Goal: Task Accomplishment & Management: Manage account settings

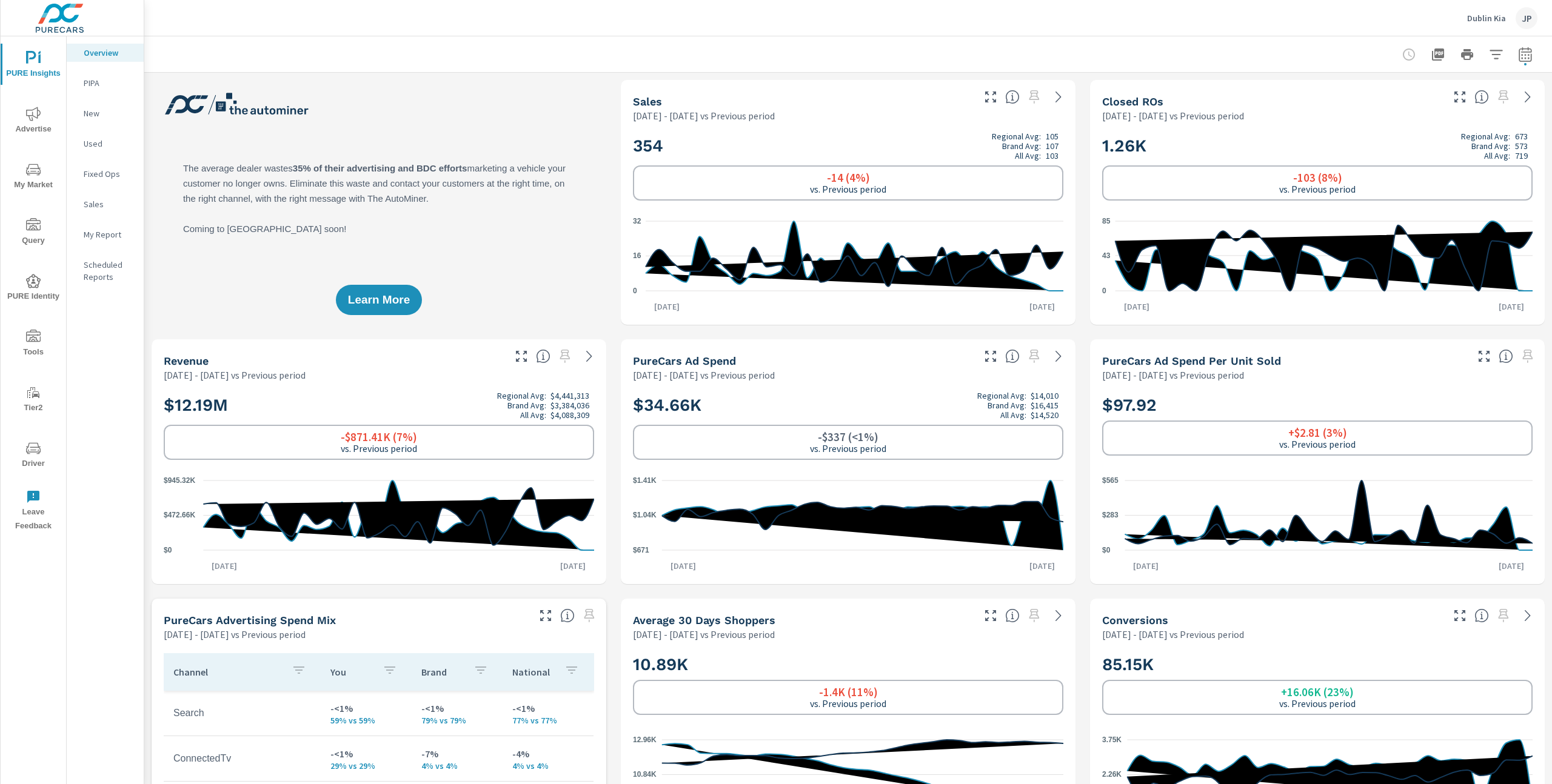
scroll to position [1, 0]
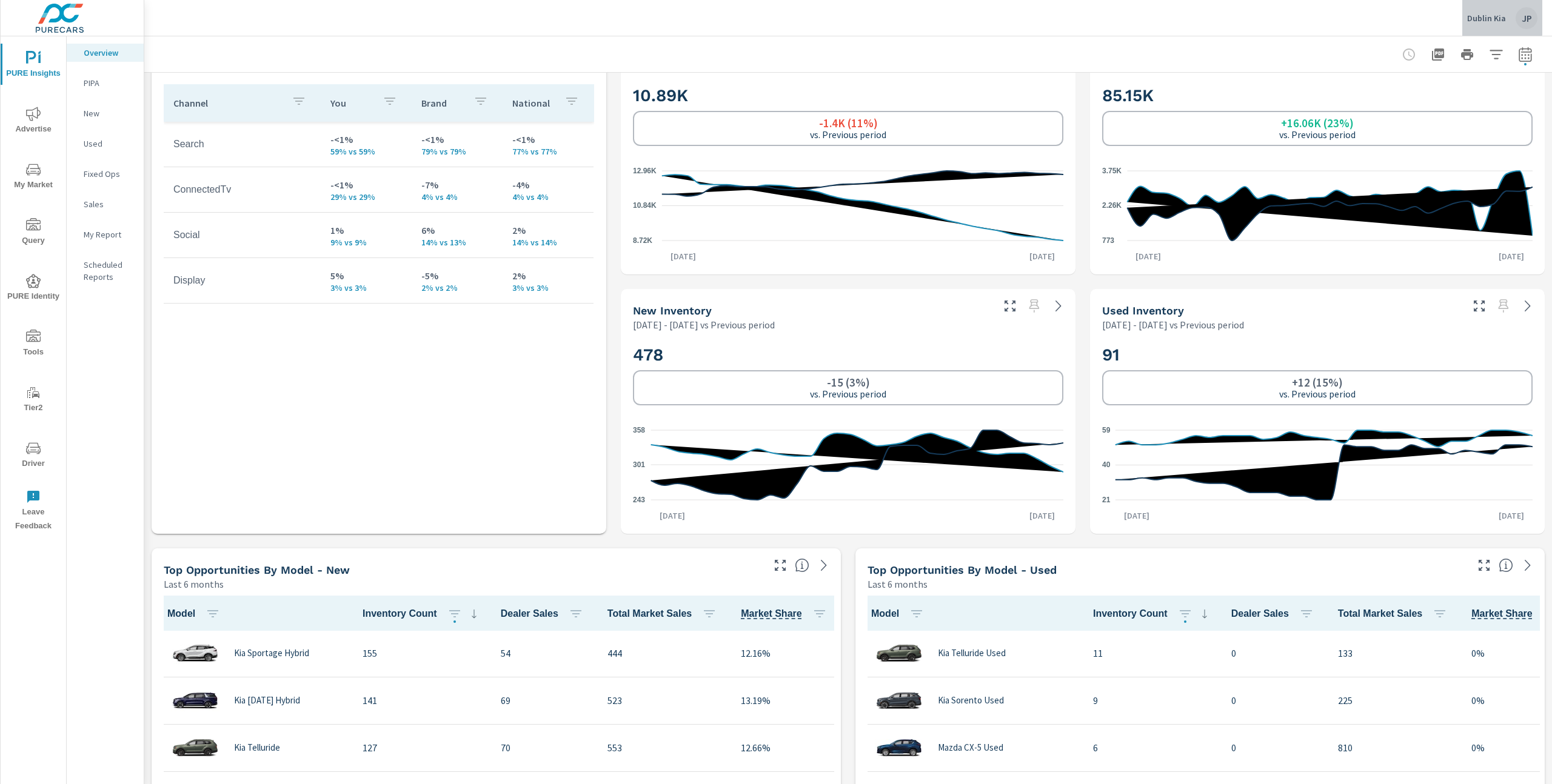
click at [1501, 17] on p "Dublin Kia" at bounding box center [1487, 18] width 39 height 11
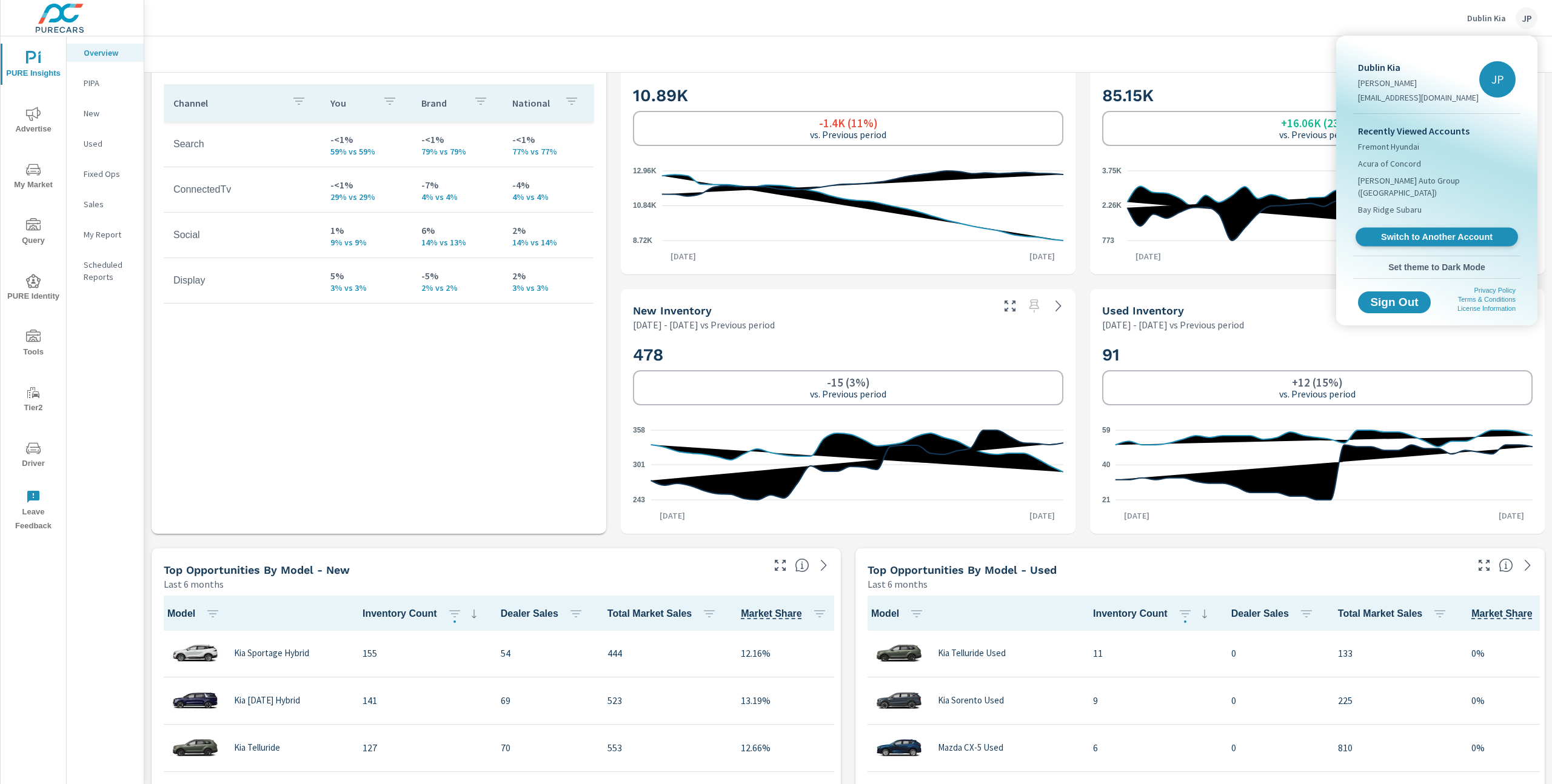
click at [1415, 231] on span "Switch to Another Account" at bounding box center [1436, 237] width 149 height 12
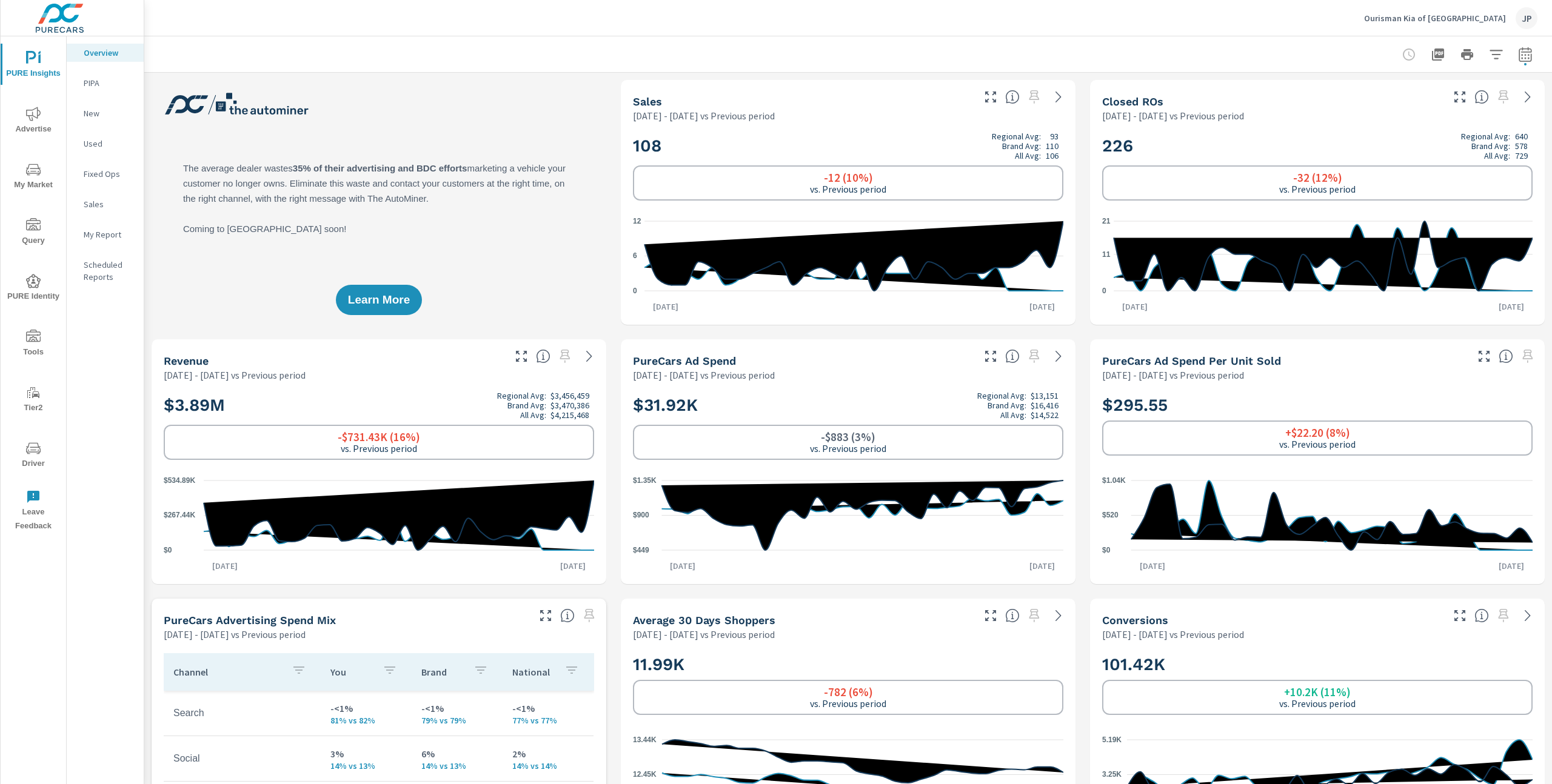
scroll to position [1, 0]
click at [1523, 52] on icon "button" at bounding box center [1525, 55] width 15 height 15
select select "Previous period"
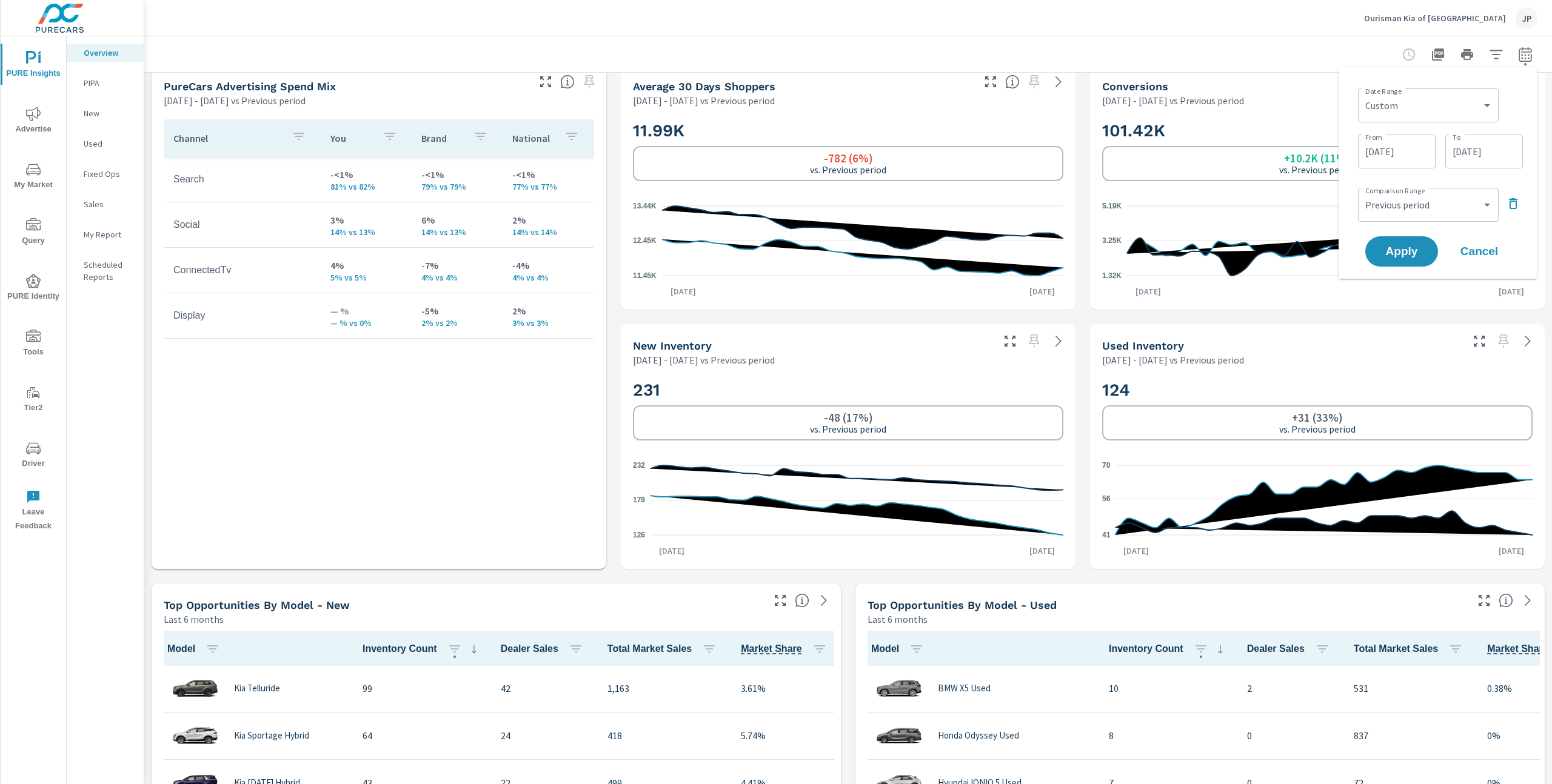
scroll to position [536, 0]
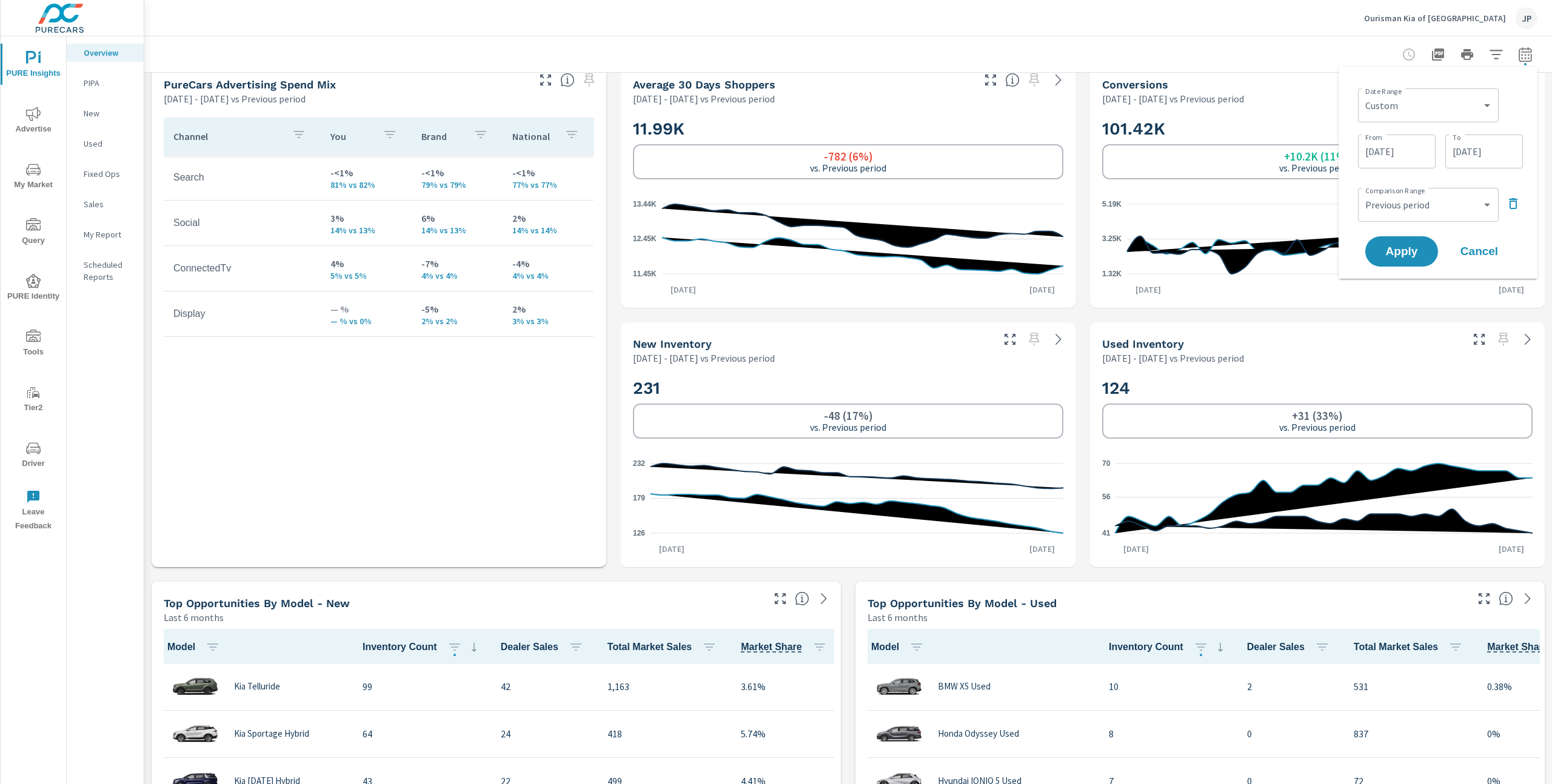
click at [1447, 17] on p "Ourisman Kia of Bethesda" at bounding box center [1435, 18] width 142 height 11
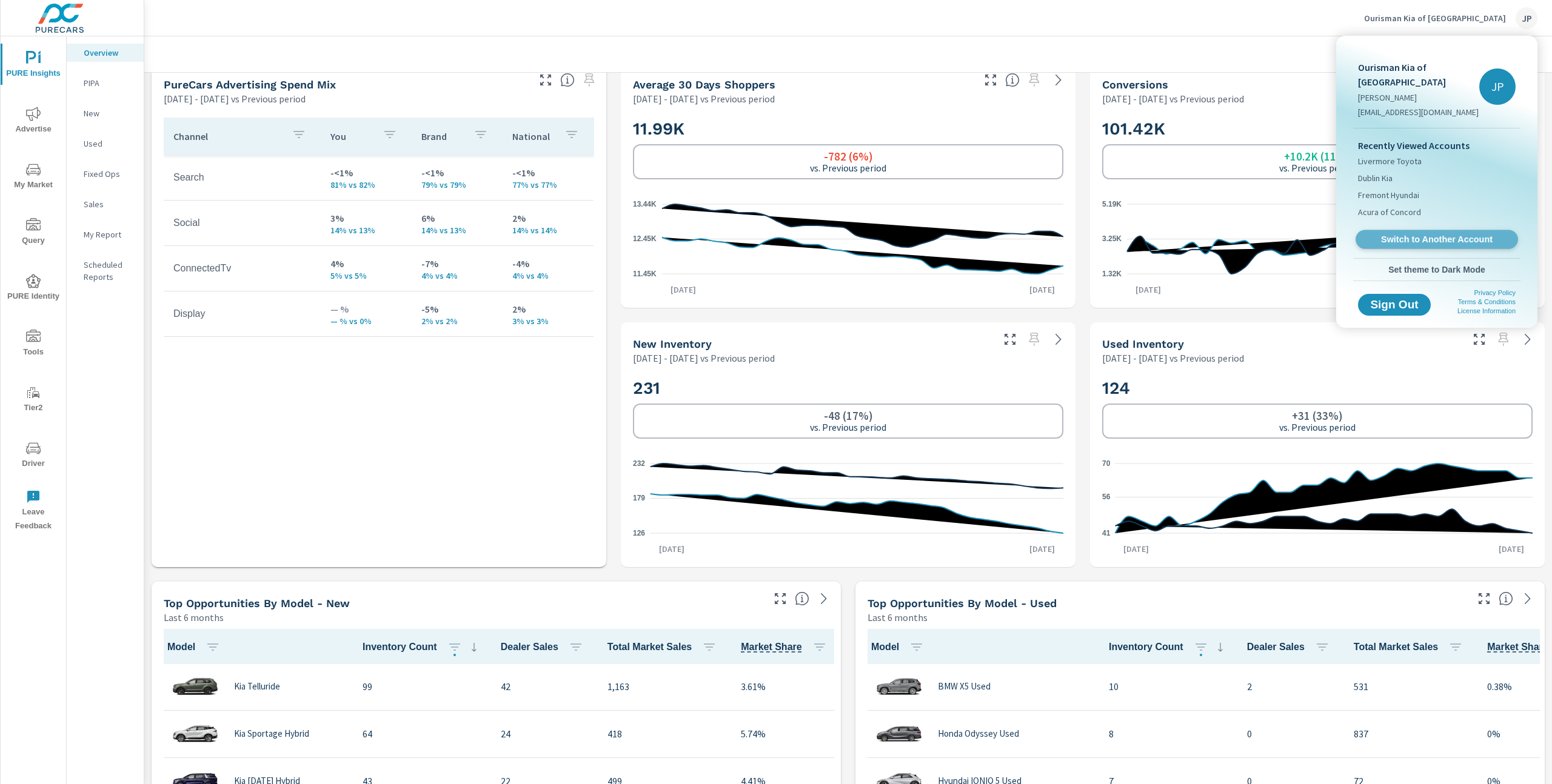
click at [1433, 234] on span "Switch to Another Account" at bounding box center [1436, 239] width 149 height 12
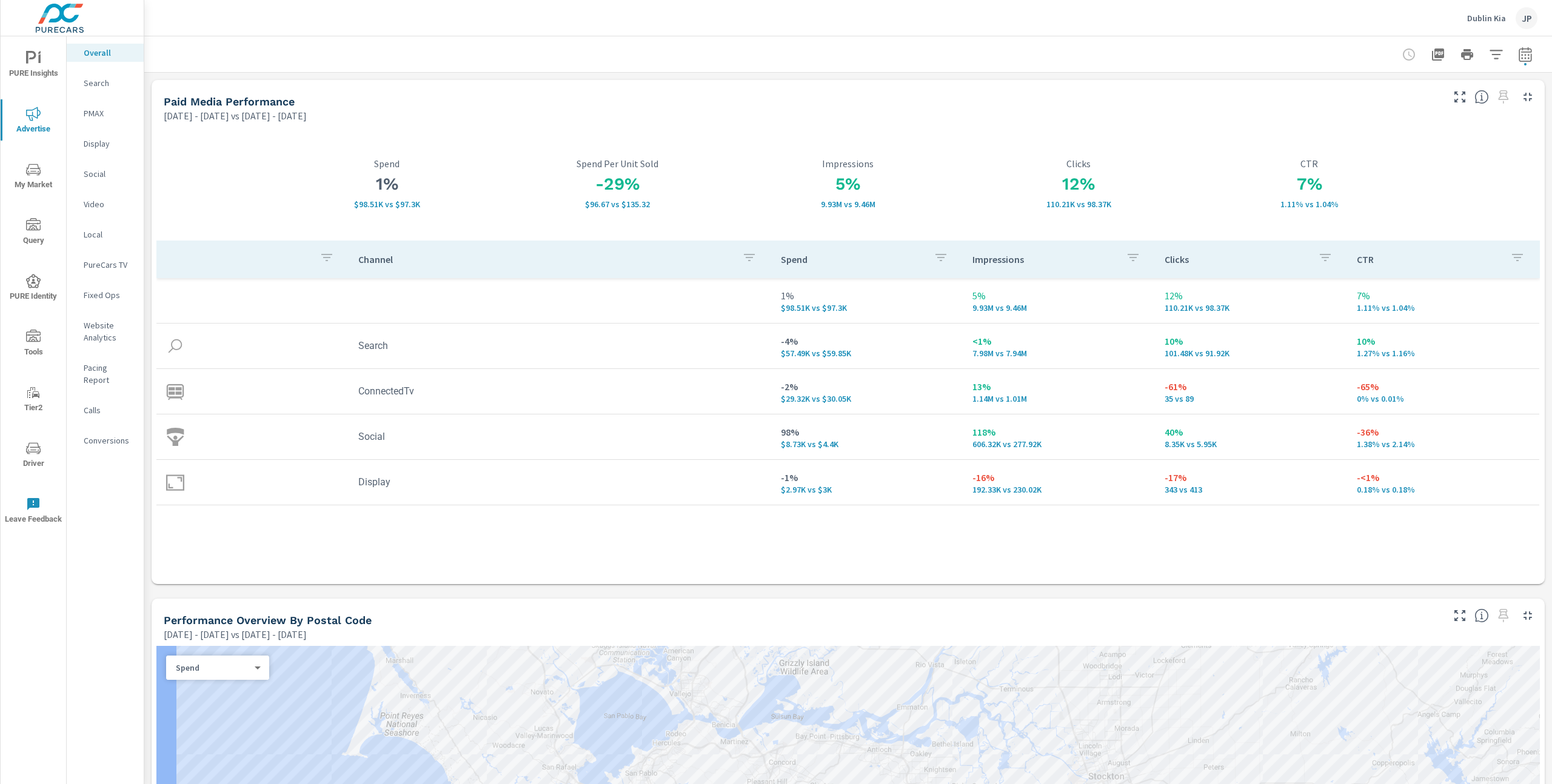
click at [1491, 18] on p "Dublin Kia" at bounding box center [1487, 18] width 39 height 11
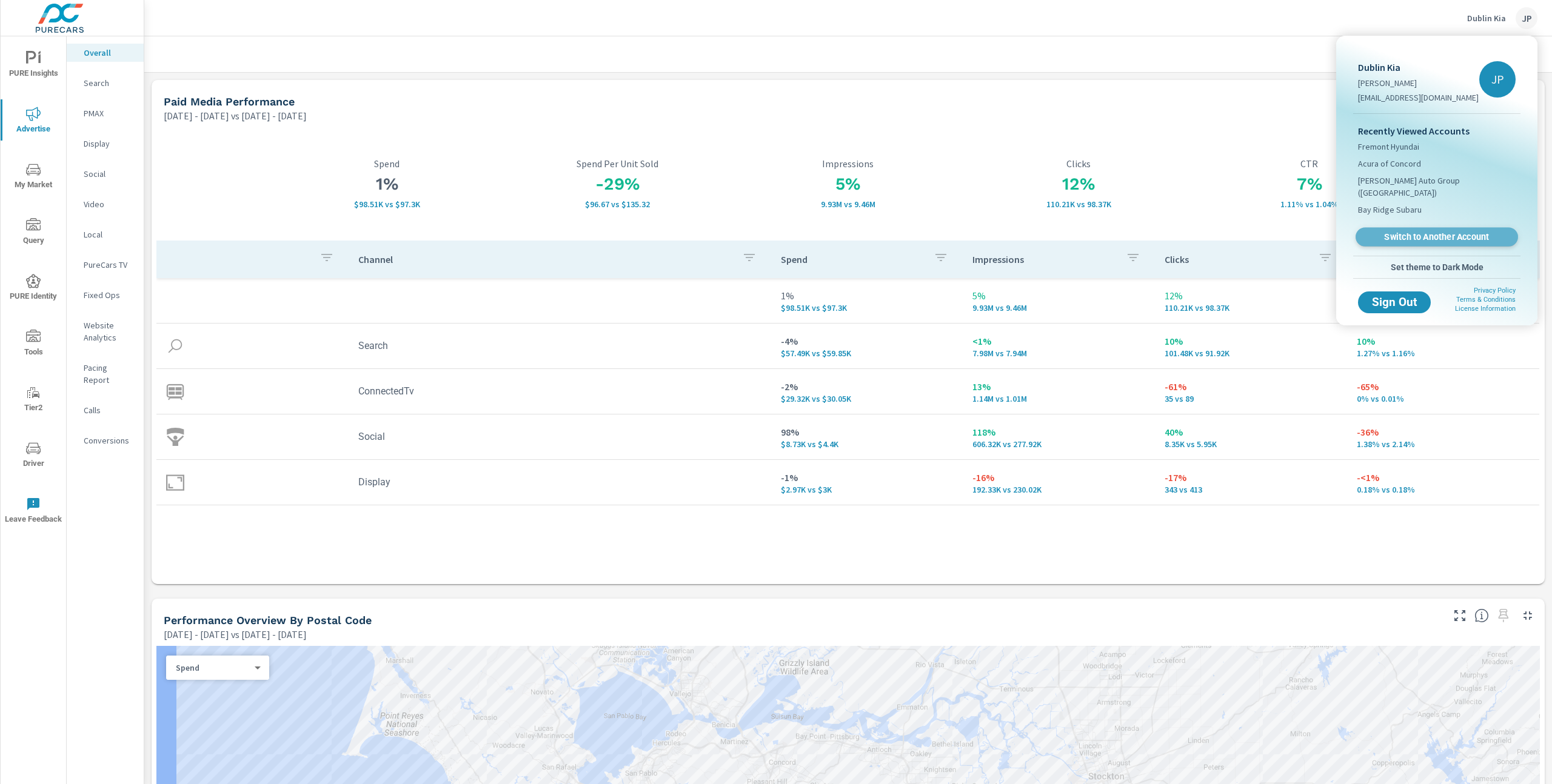
click at [1451, 231] on span "Switch to Another Account" at bounding box center [1436, 237] width 149 height 12
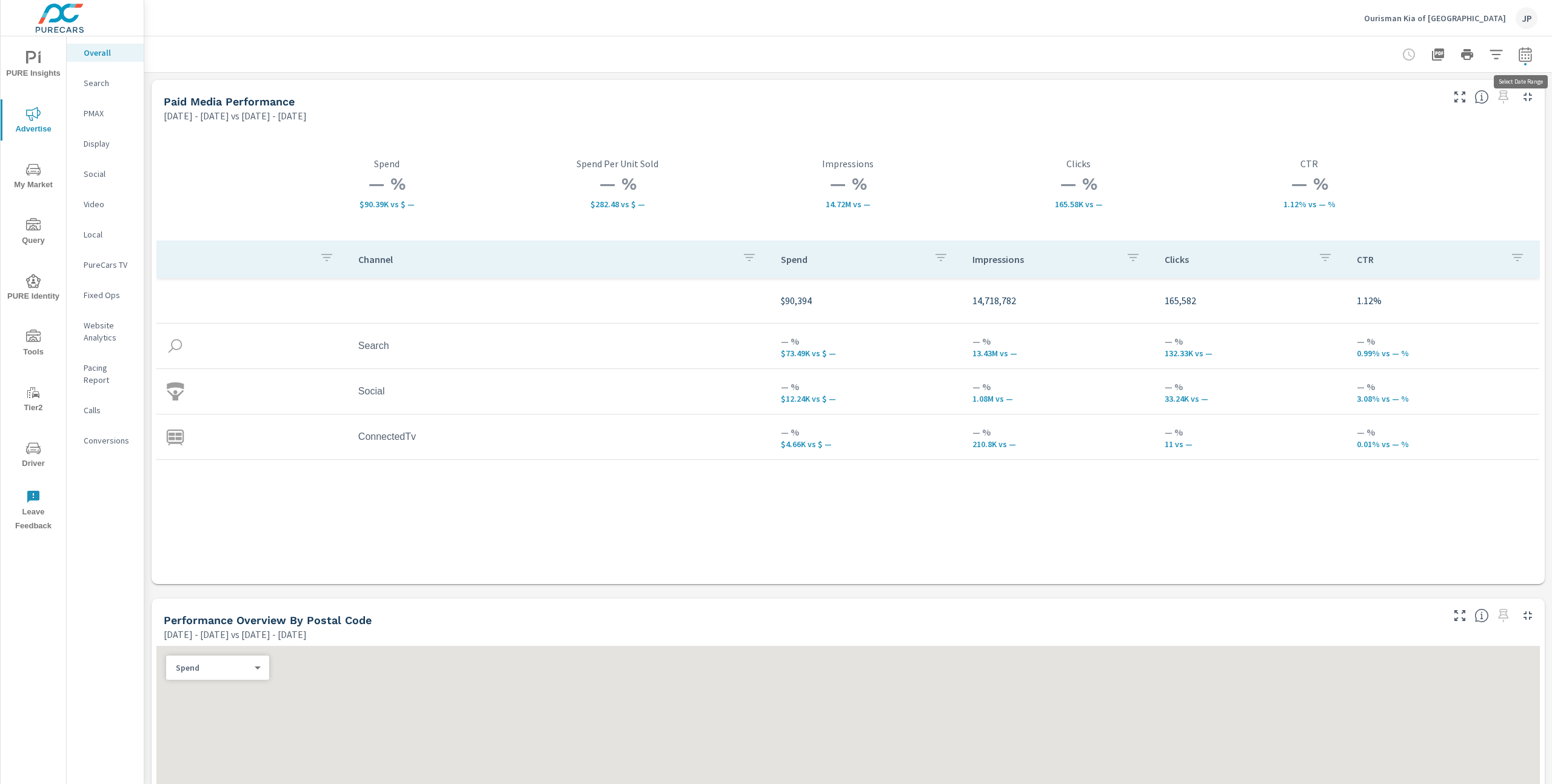
click at [1519, 58] on icon "button" at bounding box center [1525, 54] width 13 height 15
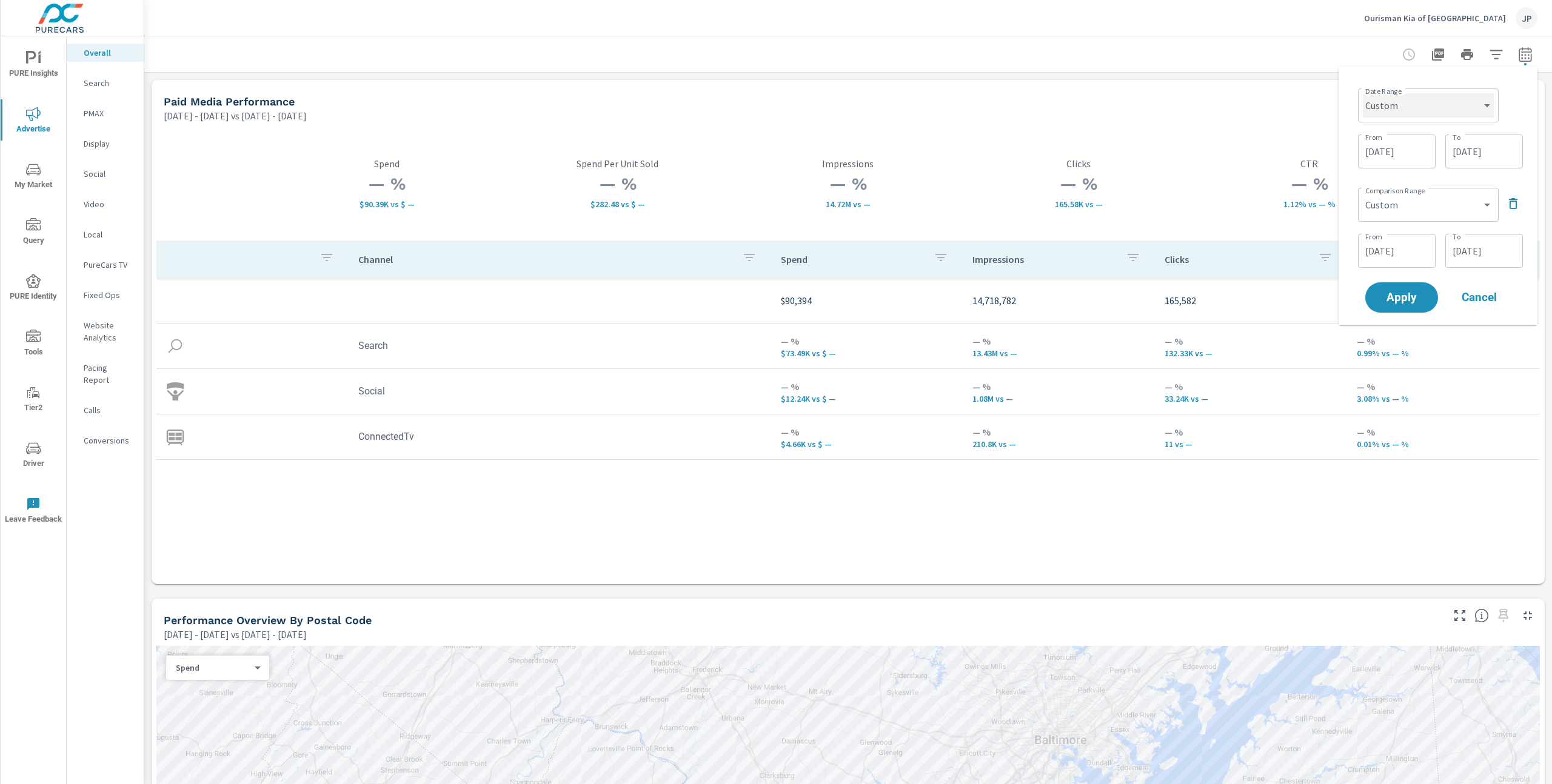
click at [1428, 105] on select "Custom Yesterday Last week Last 7 days Last 14 days Last 30 days Last 45 days L…" at bounding box center [1428, 105] width 131 height 24
click at [1363, 94] on select "Custom Yesterday Last week Last 7 days Last 14 days Last 30 days Last 45 days L…" at bounding box center [1428, 105] width 131 height 24
select select "Last month"
click at [1403, 160] on select "Custom Previous period Previous month Previous year" at bounding box center [1428, 159] width 131 height 24
click at [1363, 147] on select "Custom Previous period Previous month Previous year" at bounding box center [1428, 159] width 131 height 24
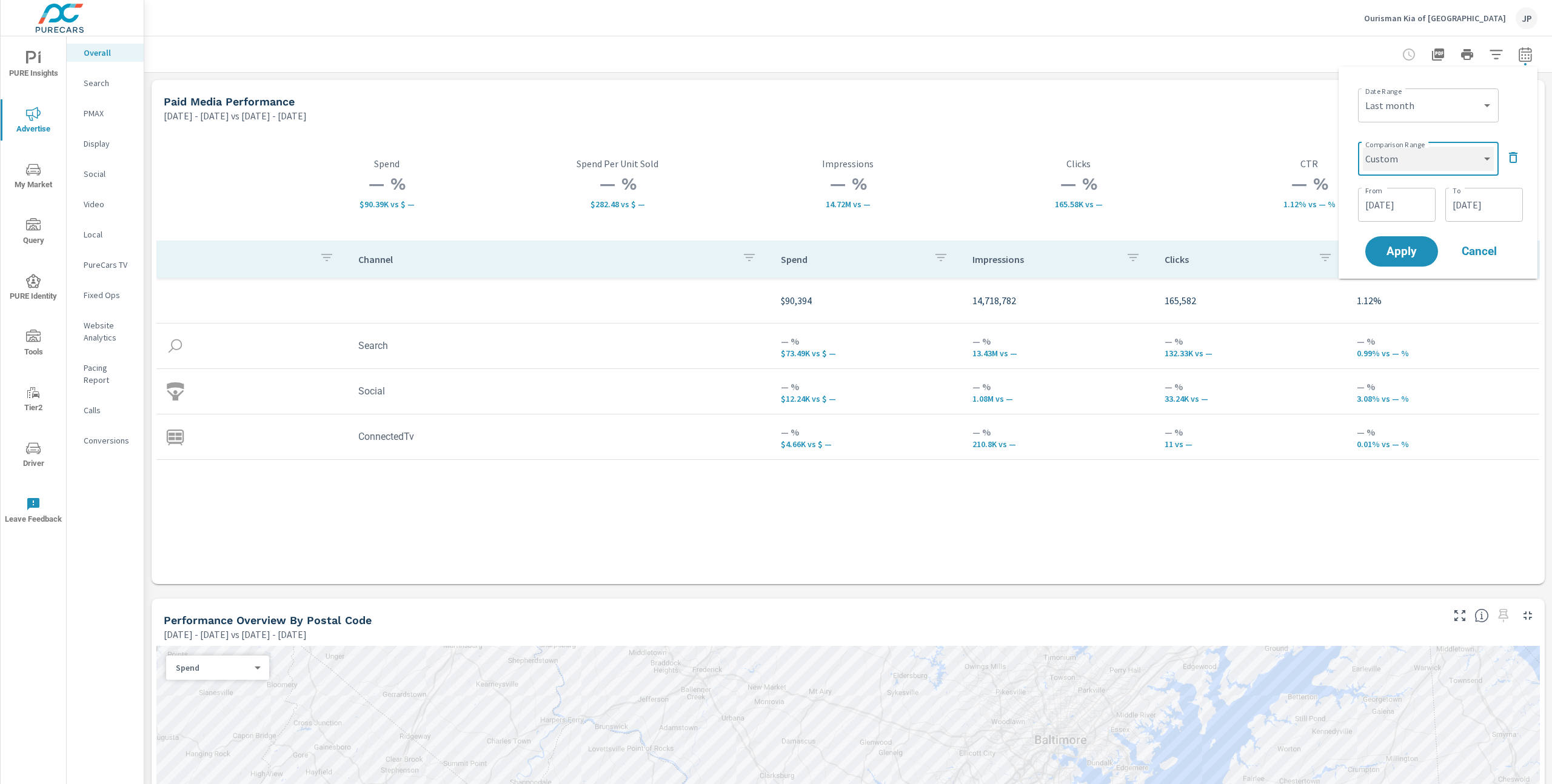
select select "Previous month"
click at [1411, 204] on span "Apply" at bounding box center [1402, 205] width 50 height 12
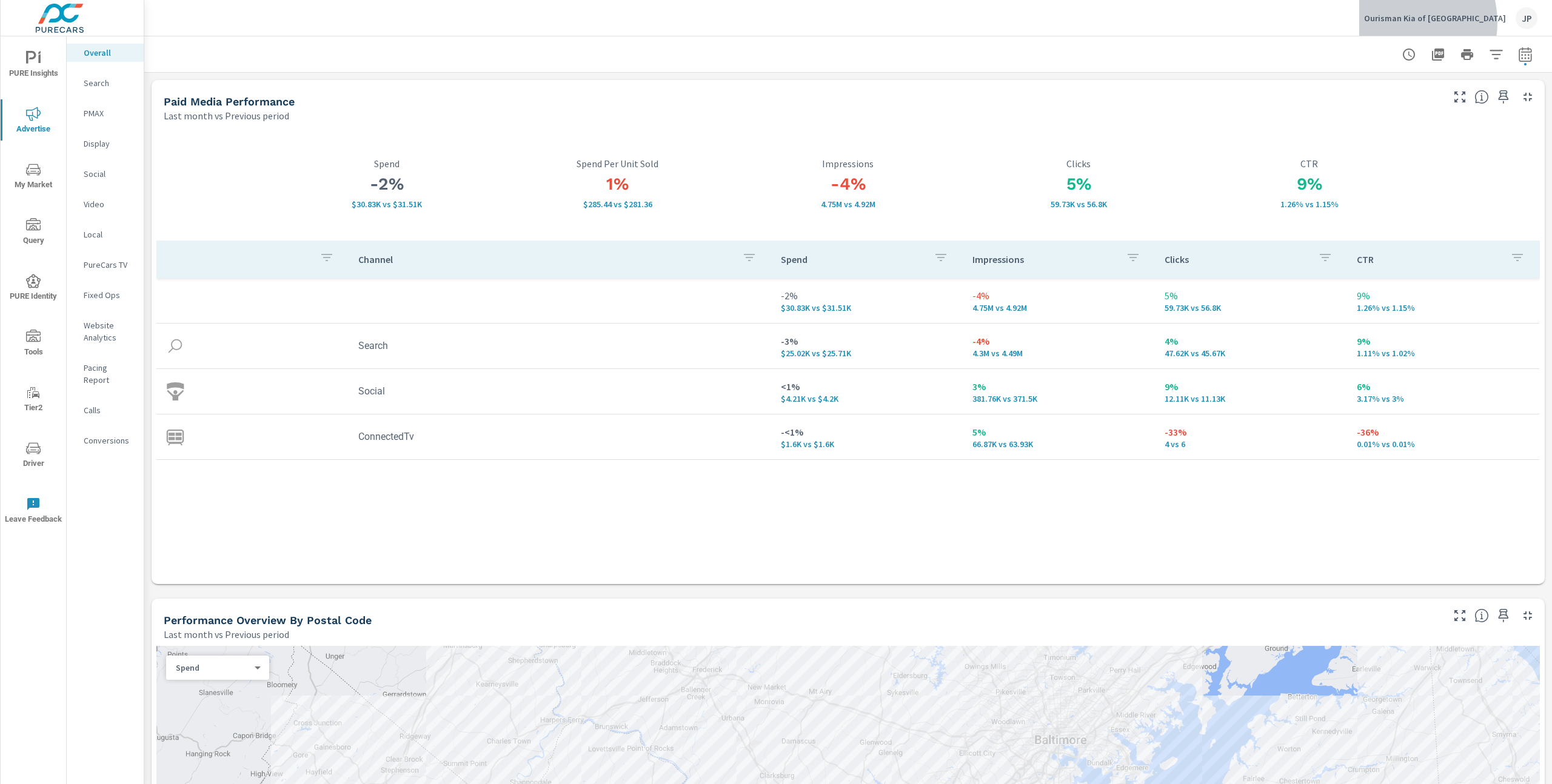
click at [1441, 22] on p "Ourisman Kia of Bethesda" at bounding box center [1435, 18] width 142 height 11
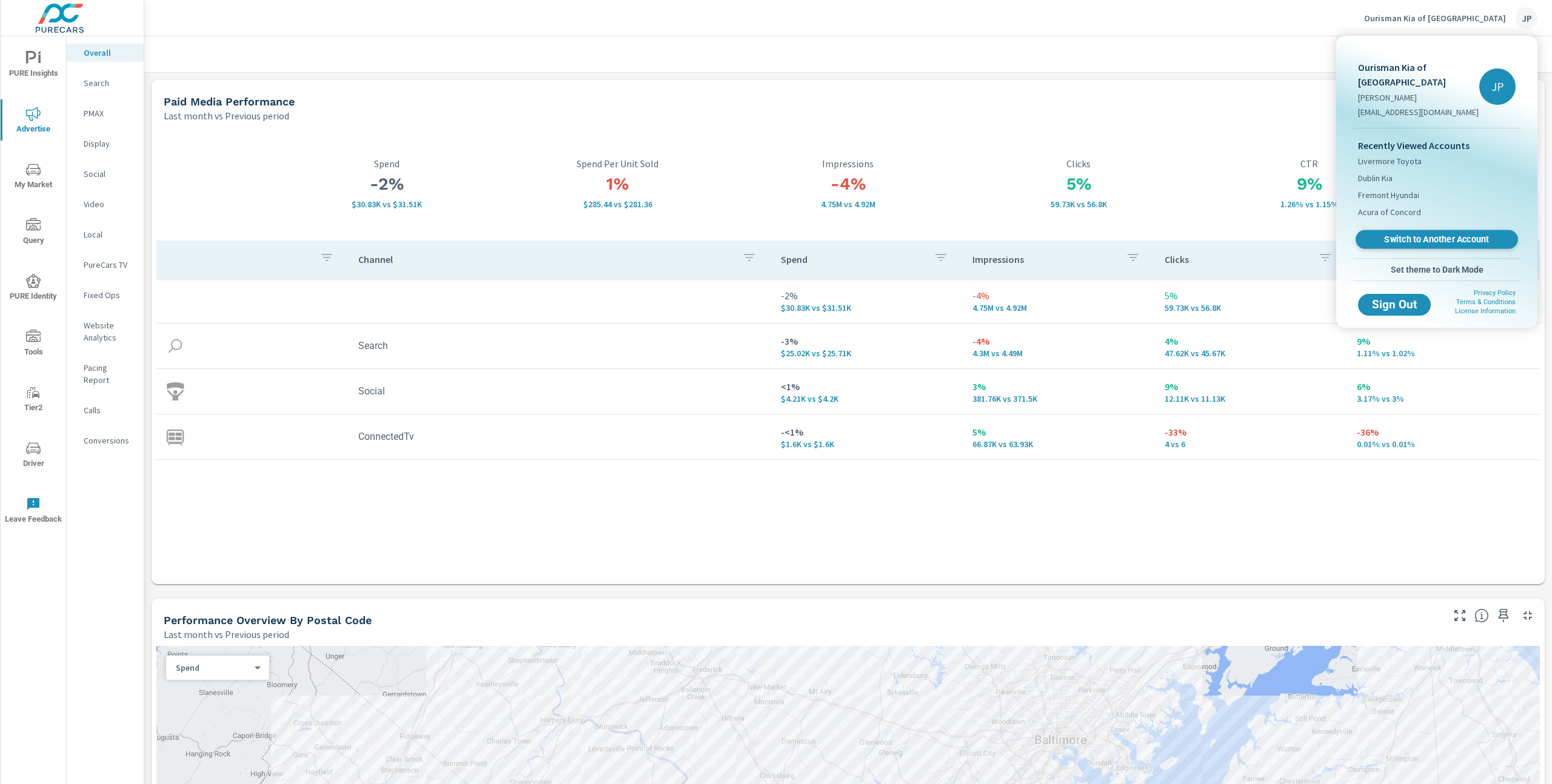
click at [1422, 234] on span "Switch to Another Account" at bounding box center [1436, 239] width 149 height 12
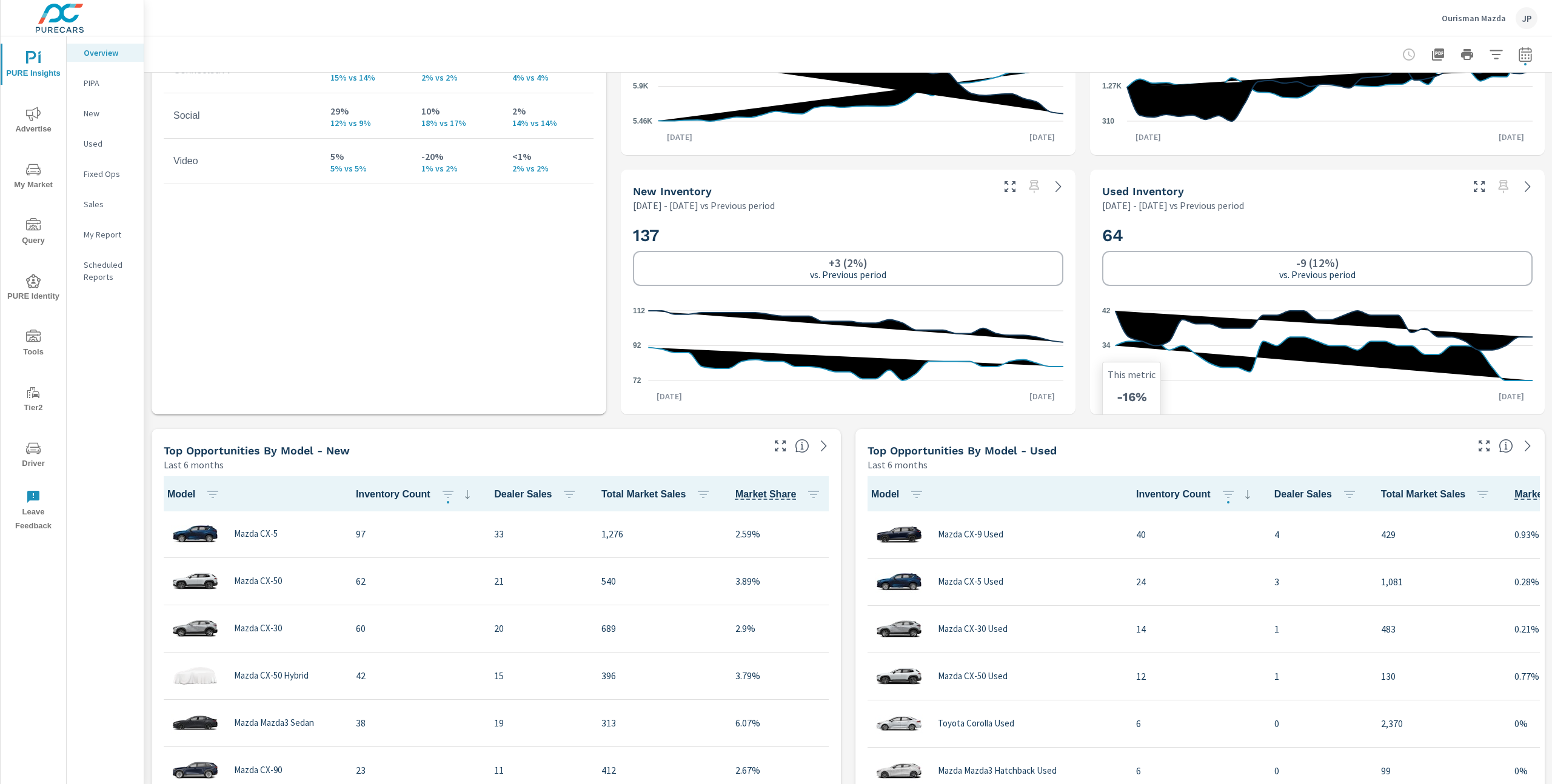
scroll to position [1, 0]
click at [1524, 58] on icon "button" at bounding box center [1524, 56] width 8 height 5
select select "Previous period"
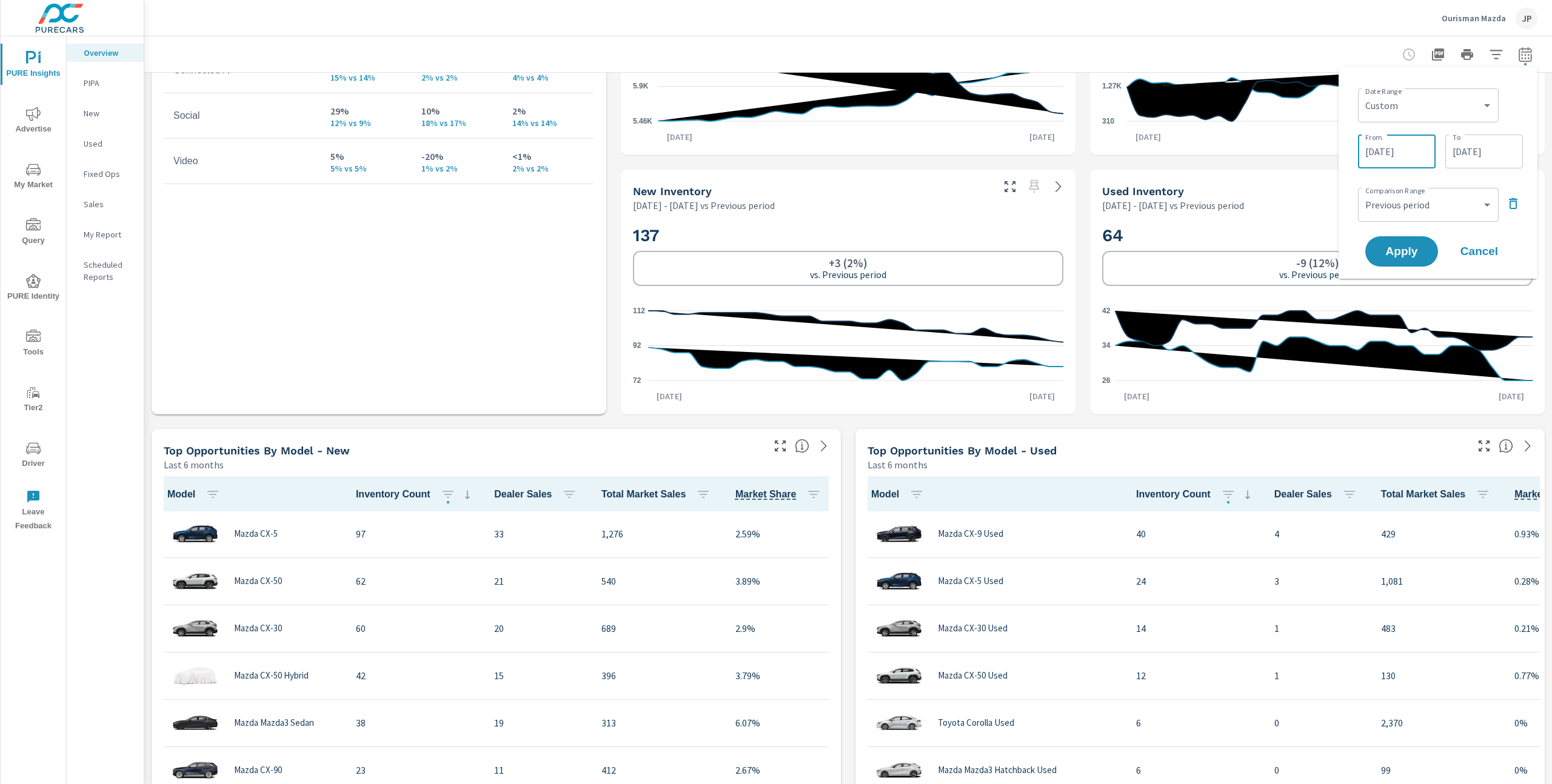
click at [1401, 149] on input "08/01/2025" at bounding box center [1397, 151] width 68 height 24
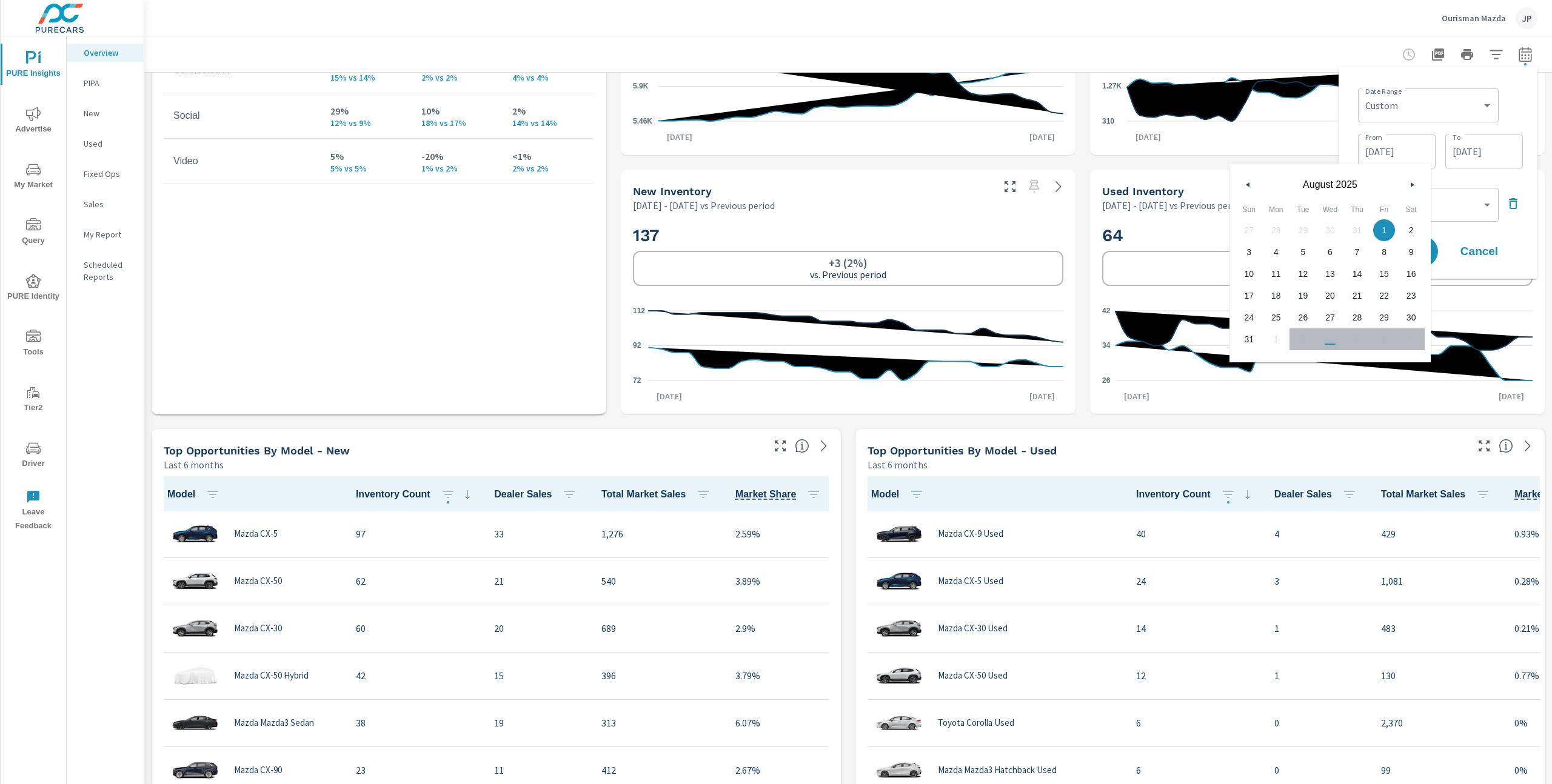
click at [1246, 180] on button "button" at bounding box center [1248, 185] width 15 height 15
click at [1249, 232] on span "1" at bounding box center [1249, 230] width 28 height 16
type input "06/01/2025"
click at [1526, 113] on div "Date Range Custom Yesterday Last week Last 7 days Last 14 days Last 30 days Las…" at bounding box center [1438, 172] width 180 height 193
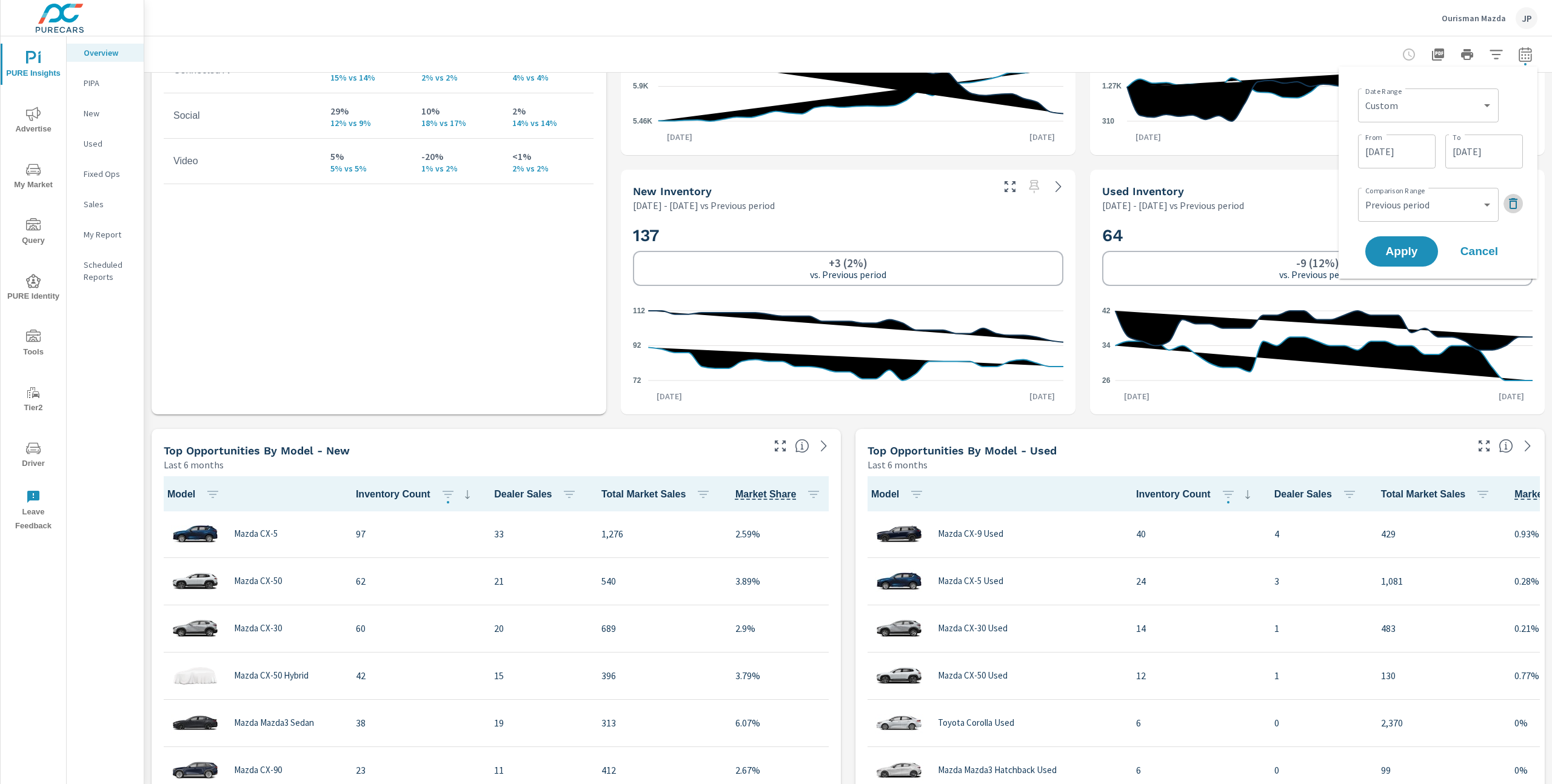
click at [1513, 210] on icon "button" at bounding box center [1513, 204] width 15 height 15
click at [1403, 224] on span "Apply" at bounding box center [1402, 217] width 50 height 12
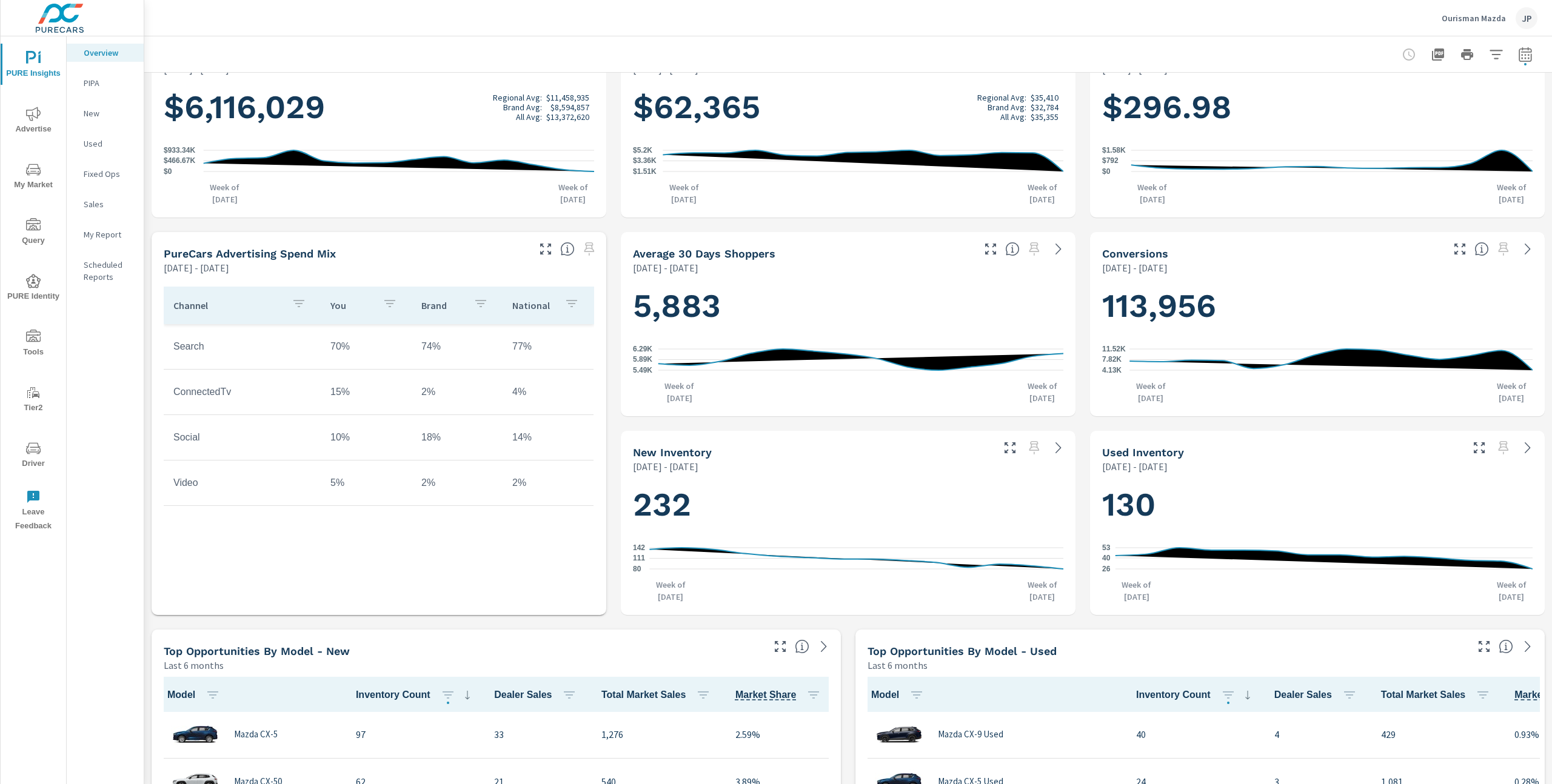
scroll to position [302, 0]
